Goal: Task Accomplishment & Management: Use online tool/utility

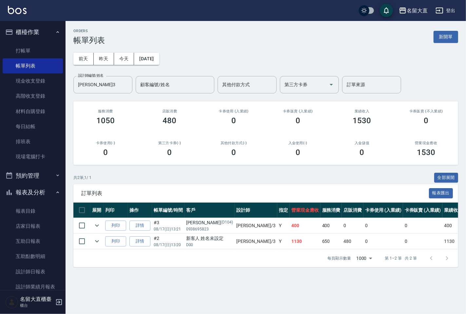
click at [127, 30] on div "ORDERS 帳單列表 新開單" at bounding box center [265, 37] width 385 height 16
click at [31, 48] on link "打帳單" at bounding box center [33, 50] width 60 height 15
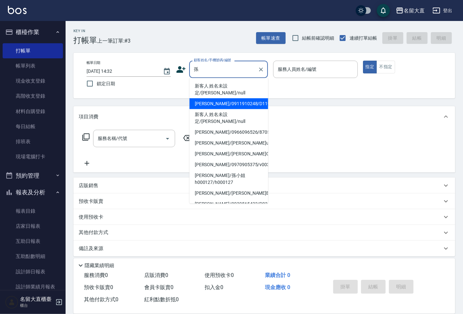
type input "[PERSON_NAME]/0911910248/D119"
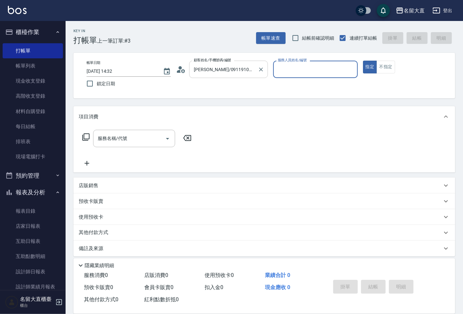
type input "[PERSON_NAME]3"
click at [363, 61] on button "指定" at bounding box center [370, 67] width 14 height 13
type button "true"
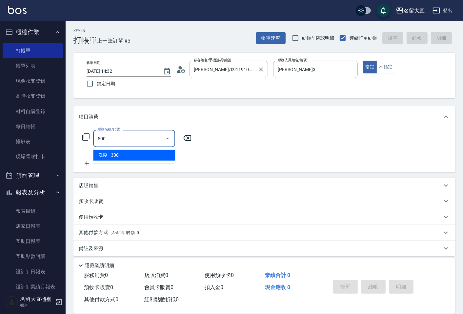
type input "洗髮(500)"
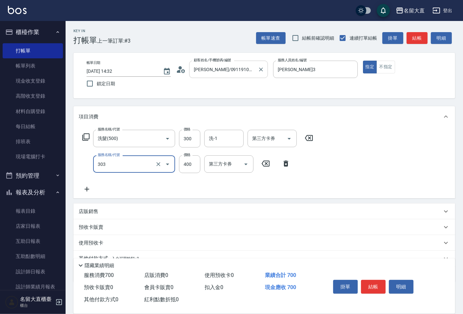
type input "剪髮(C級)(303)"
type input "350"
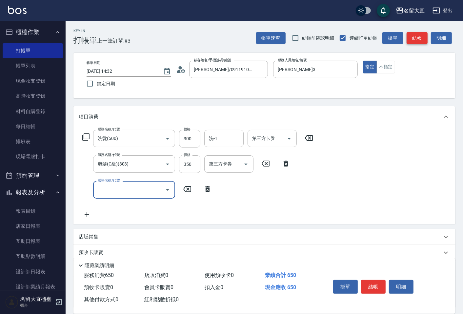
click at [418, 41] on button "結帳" at bounding box center [417, 38] width 21 height 12
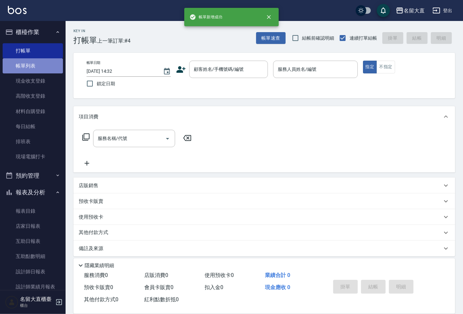
click at [33, 66] on link "帳單列表" at bounding box center [33, 65] width 60 height 15
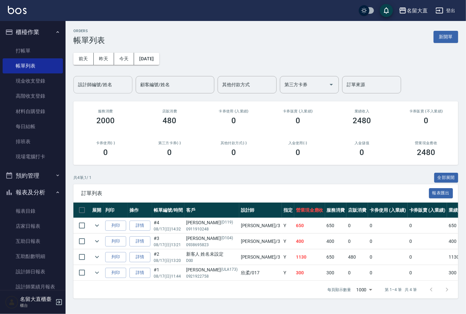
click at [93, 91] on div "設計師編號/姓名" at bounding box center [102, 84] width 59 height 17
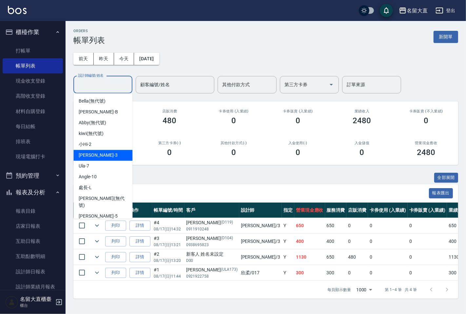
click at [88, 159] on div "[PERSON_NAME]3" at bounding box center [102, 155] width 59 height 11
type input "[PERSON_NAME]3"
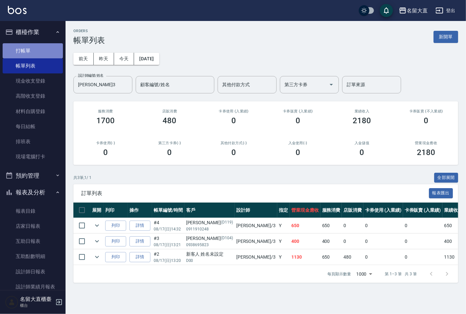
click at [33, 51] on link "打帳單" at bounding box center [33, 50] width 60 height 15
